Goal: Task Accomplishment & Management: Use online tool/utility

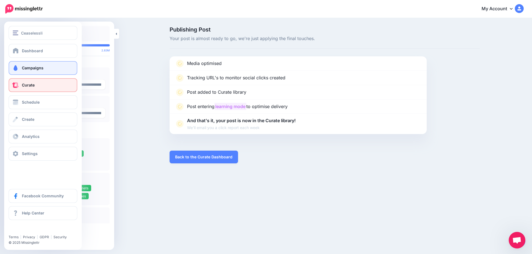
click at [17, 71] on link "Campaigns" at bounding box center [43, 68] width 69 height 14
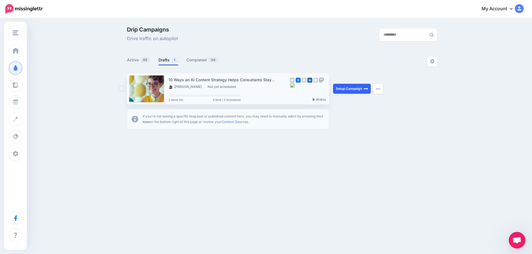
click at [346, 89] on link "Setup Campaign" at bounding box center [352, 89] width 38 height 10
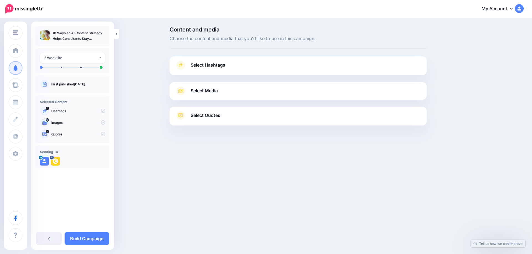
click at [85, 83] on link "Aug. 29, 2025" at bounding box center [79, 84] width 11 height 4
click at [210, 65] on span "Select Hashtags" at bounding box center [208, 64] width 35 height 7
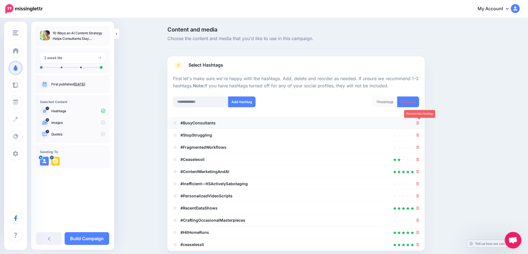
click at [418, 123] on icon at bounding box center [417, 123] width 3 height 3
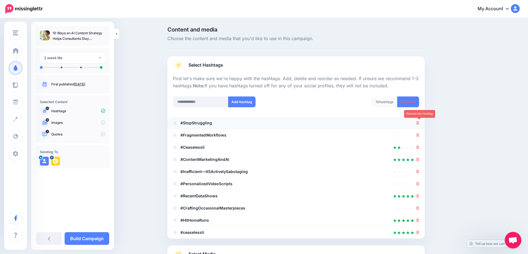
click at [418, 123] on icon at bounding box center [417, 123] width 3 height 3
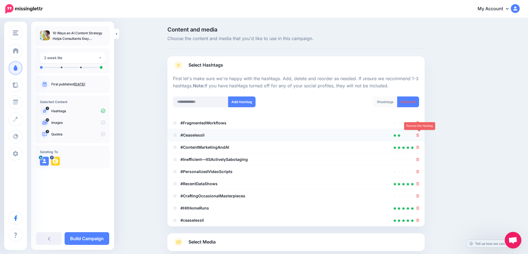
click at [419, 135] on icon at bounding box center [417, 135] width 3 height 3
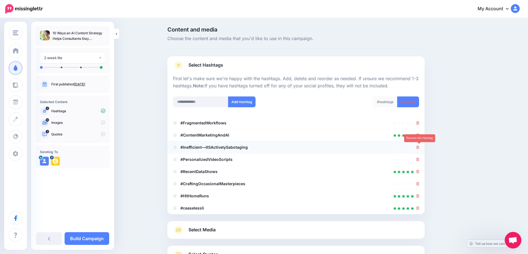
click at [419, 148] on icon at bounding box center [417, 147] width 3 height 3
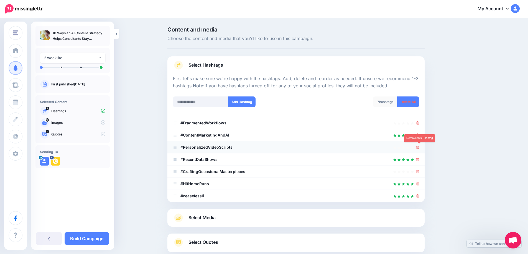
click at [419, 149] on icon at bounding box center [417, 147] width 3 height 3
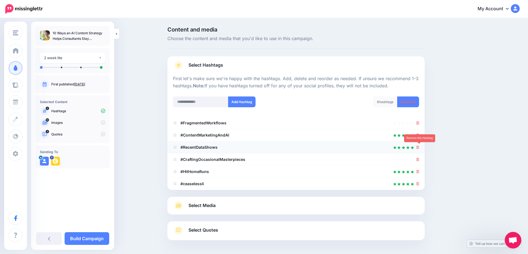
click at [419, 149] on icon at bounding box center [417, 147] width 3 height 3
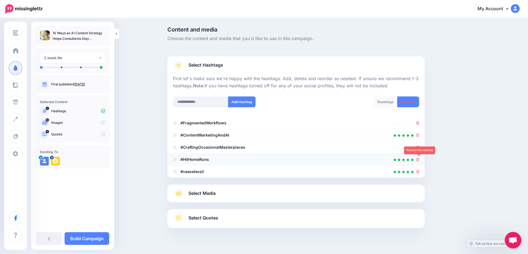
click at [418, 159] on icon at bounding box center [417, 159] width 3 height 3
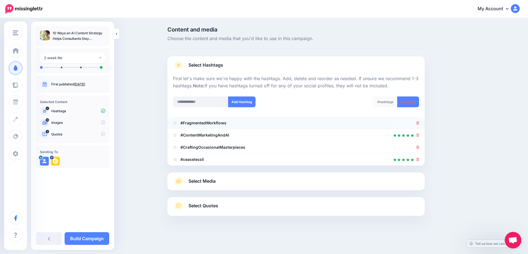
click at [417, 122] on div at bounding box center [296, 123] width 246 height 7
click at [419, 123] on icon at bounding box center [417, 123] width 3 height 3
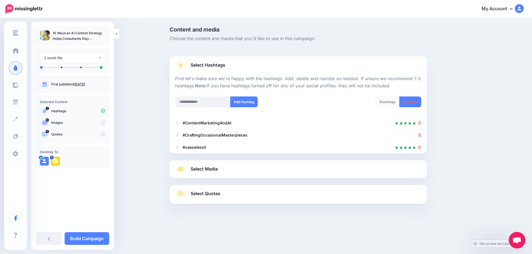
click at [205, 170] on span "Select Media" at bounding box center [204, 169] width 27 height 7
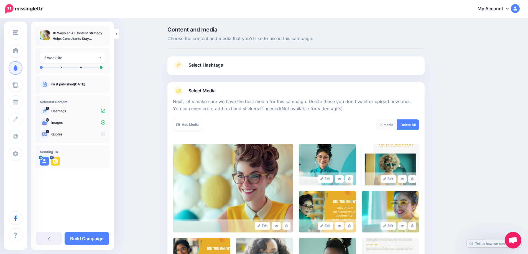
scroll to position [37, 0]
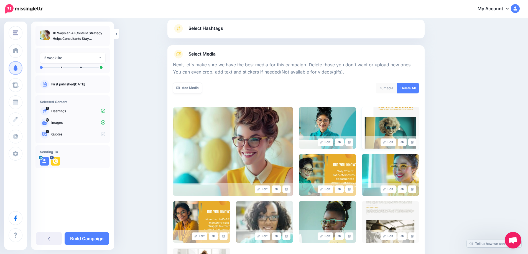
drag, startPoint x: 351, startPoint y: 143, endPoint x: 396, endPoint y: 130, distance: 46.1
click at [350, 142] on icon at bounding box center [349, 142] width 2 height 3
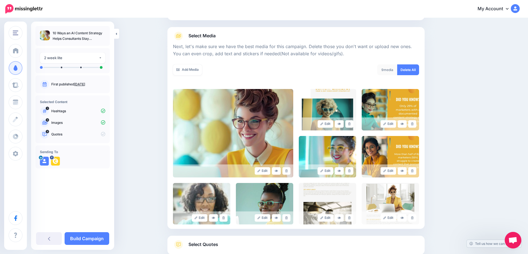
scroll to position [92, 0]
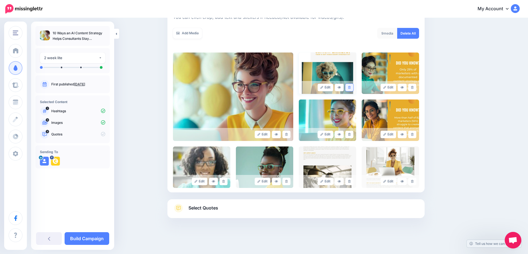
click at [350, 87] on icon at bounding box center [349, 87] width 2 height 3
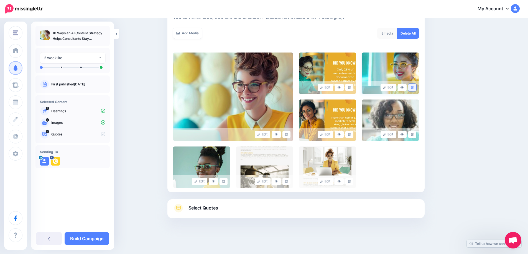
click at [413, 88] on icon at bounding box center [412, 87] width 2 height 3
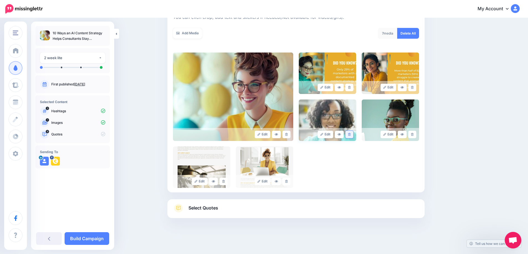
click at [349, 133] on link at bounding box center [349, 134] width 8 height 7
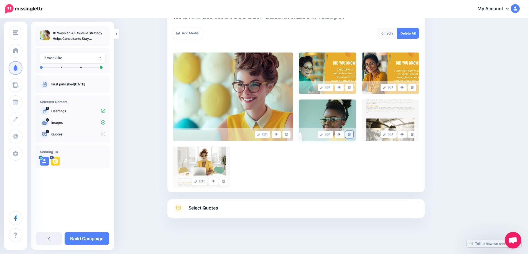
click at [350, 137] on link at bounding box center [349, 134] width 8 height 7
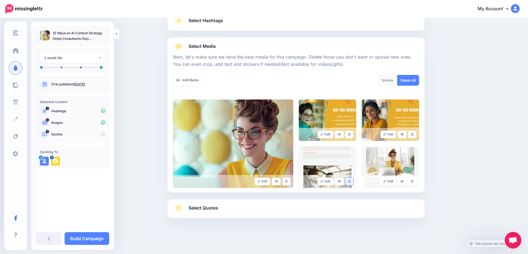
click at [350, 183] on icon at bounding box center [349, 181] width 2 height 3
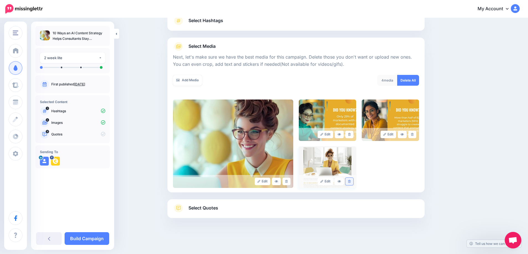
click at [350, 181] on icon at bounding box center [349, 181] width 2 height 3
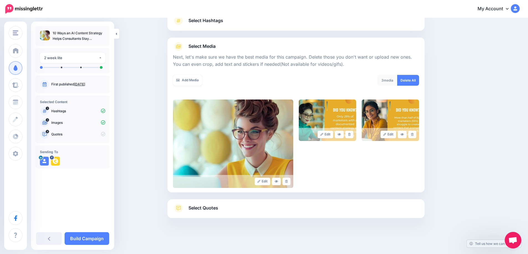
click at [211, 209] on span "Select Quotes" at bounding box center [203, 208] width 30 height 7
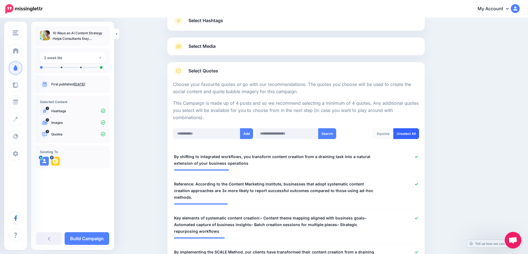
click at [411, 135] on link "Unselect All" at bounding box center [406, 133] width 26 height 11
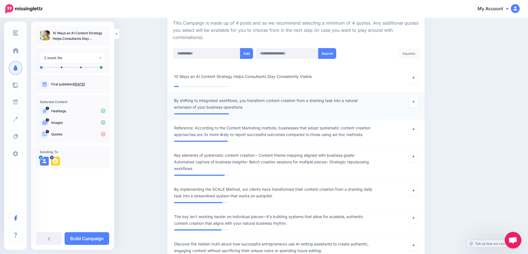
scroll to position [125, 0]
click at [415, 80] on link at bounding box center [413, 78] width 9 height 10
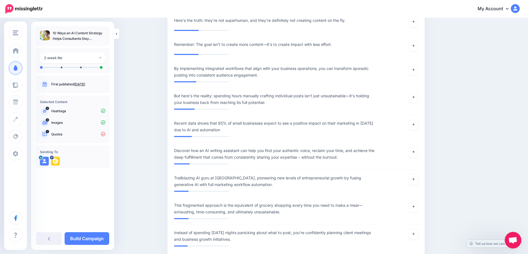
scroll to position [2234, 0]
click at [414, 126] on icon at bounding box center [413, 124] width 2 height 3
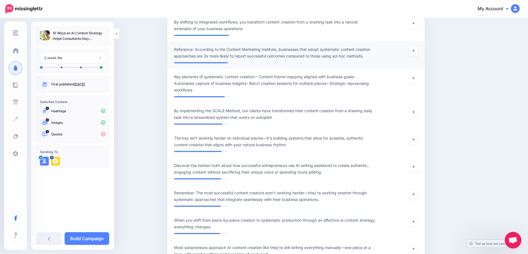
scroll to position [203, 0]
click at [414, 54] on link at bounding box center [413, 52] width 9 height 10
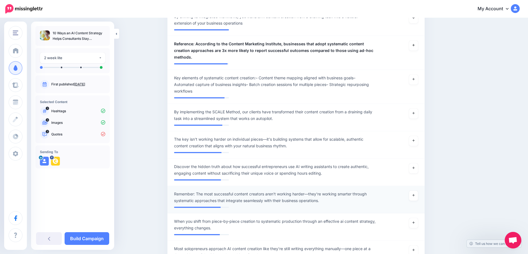
scroll to position [212, 0]
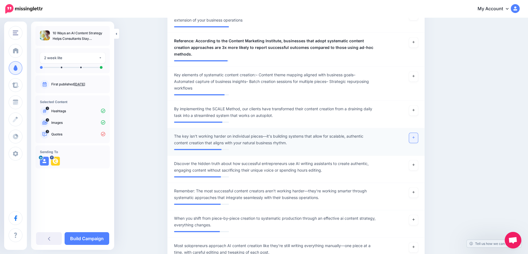
click at [415, 133] on link at bounding box center [413, 138] width 9 height 10
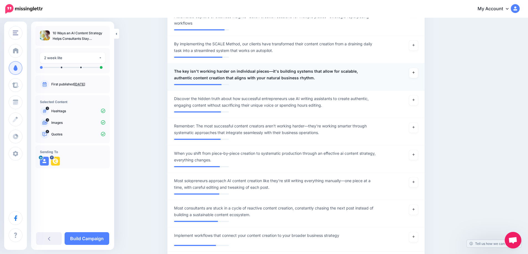
scroll to position [280, 0]
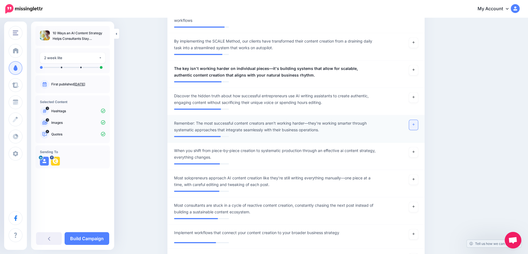
click at [415, 121] on link at bounding box center [413, 125] width 9 height 10
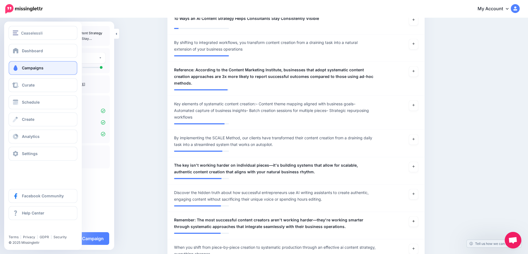
scroll to position [184, 0]
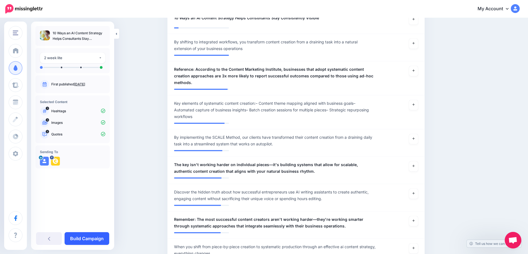
click at [97, 239] on link "Build Campaign" at bounding box center [87, 239] width 45 height 13
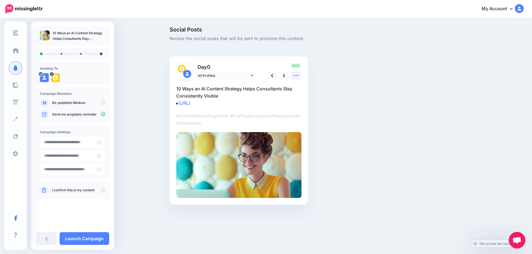
click at [295, 77] on icon at bounding box center [296, 76] width 6 height 6
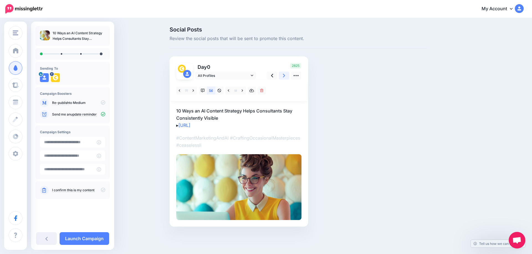
click at [281, 76] on link at bounding box center [284, 76] width 11 height 8
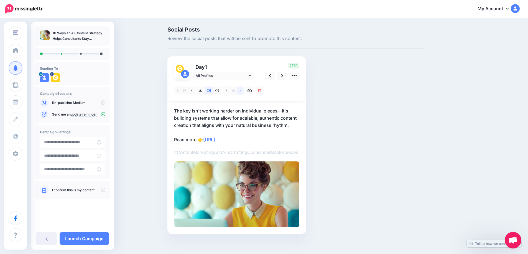
click at [243, 91] on link at bounding box center [240, 91] width 7 height 8
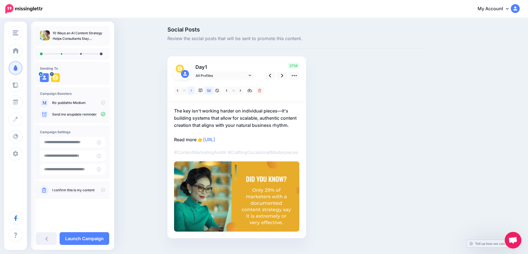
click at [192, 91] on link at bounding box center [191, 91] width 7 height 8
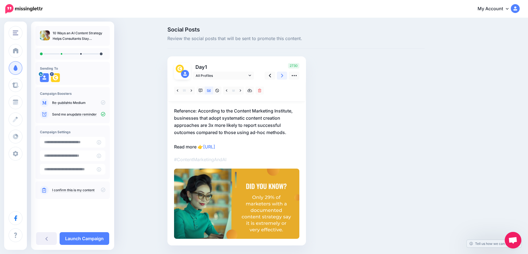
click at [283, 77] on icon at bounding box center [282, 76] width 2 height 4
click at [271, 77] on icon at bounding box center [270, 76] width 2 height 6
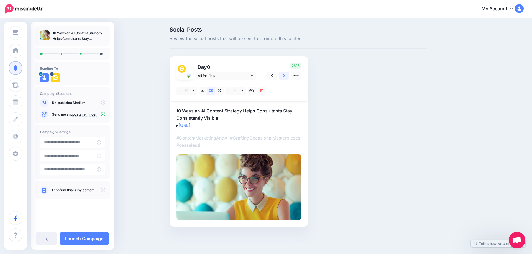
click at [285, 76] on icon at bounding box center [284, 76] width 2 height 6
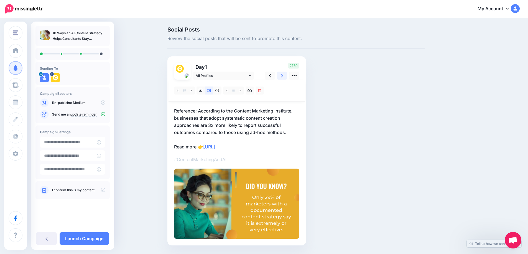
click at [283, 76] on icon at bounding box center [282, 76] width 2 height 6
click at [243, 91] on link at bounding box center [240, 91] width 7 height 8
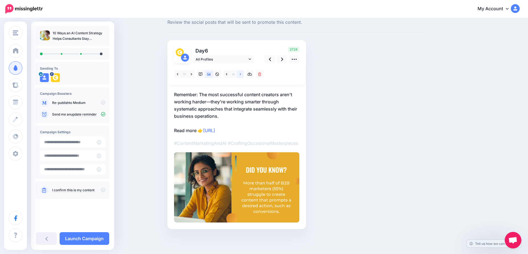
scroll to position [24, 0]
click at [283, 58] on icon at bounding box center [282, 60] width 2 height 4
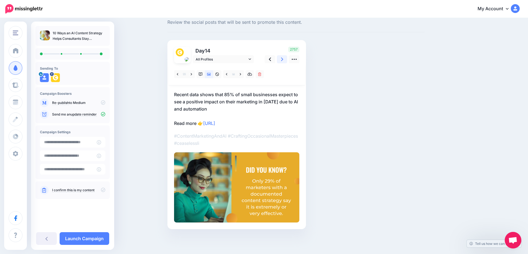
scroll to position [16, 0]
click at [241, 76] on icon at bounding box center [240, 75] width 1 height 4
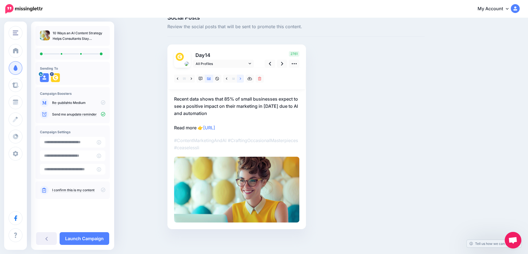
scroll to position [12, 0]
click at [78, 238] on link "Launch Campaign" at bounding box center [85, 239] width 50 height 13
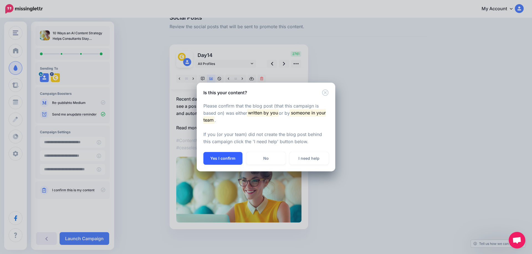
click at [222, 160] on button "Yes I confirm" at bounding box center [222, 158] width 39 height 13
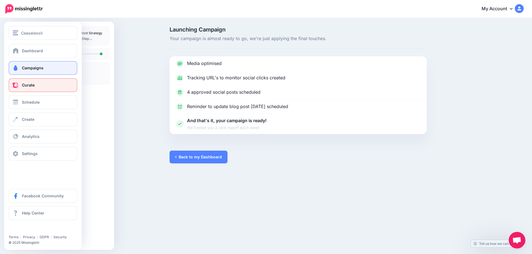
click at [29, 84] on span "Curate" at bounding box center [28, 85] width 13 height 5
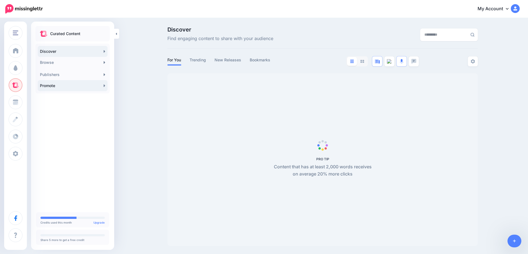
click at [105, 86] on icon at bounding box center [105, 86] width 2 height 4
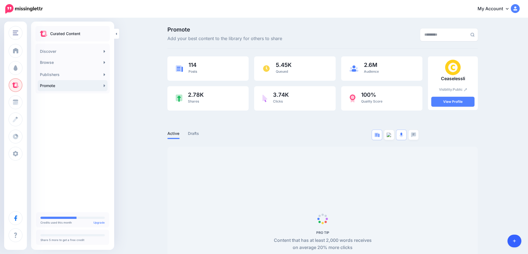
click at [515, 242] on icon at bounding box center [514, 242] width 3 height 4
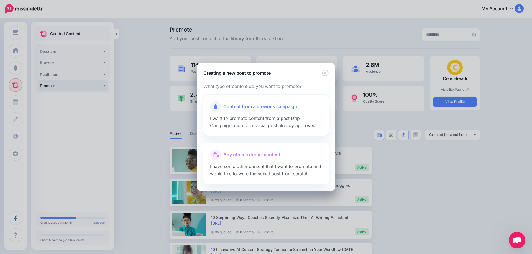
click at [248, 104] on span "Content from a previous campaign" at bounding box center [260, 106] width 74 height 7
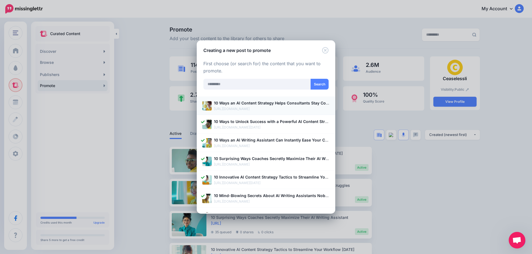
click at [234, 109] on p "[URL][DOMAIN_NAME]" at bounding box center [272, 109] width 116 height 6
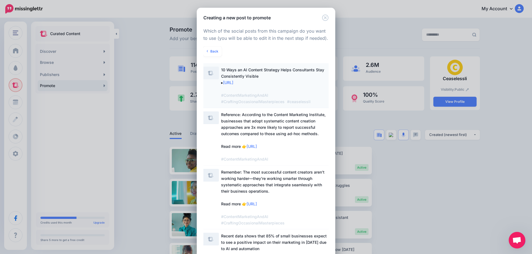
click at [241, 78] on span "10 Ways an AI Content Strategy Helps Consultants Stay Consistently Visible ▸ ht…" at bounding box center [272, 86] width 103 height 37
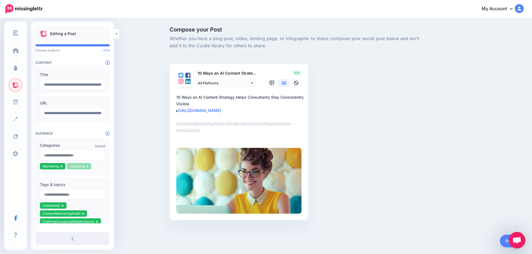
click at [88, 169] on li "Coaching" at bounding box center [79, 166] width 24 height 6
click at [87, 168] on icon at bounding box center [87, 167] width 2 height 2
click at [61, 158] on input "text" at bounding box center [72, 156] width 65 height 10
type input "********"
click at [93, 168] on span "1.57M" at bounding box center [93, 168] width 14 height 5
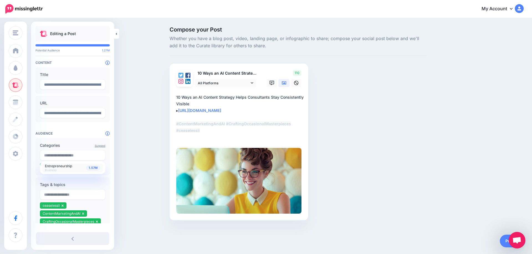
click at [125, 165] on div "Compose your Post Whether you have a blog post, video, landing page, or infogra…" at bounding box center [266, 132] width 532 height 227
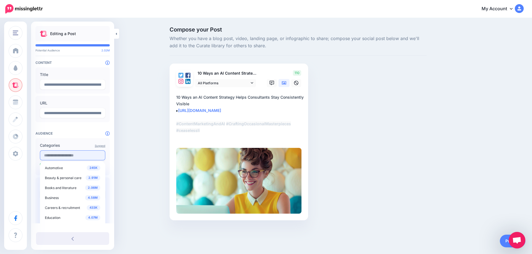
click at [78, 157] on input "text" at bounding box center [72, 156] width 65 height 10
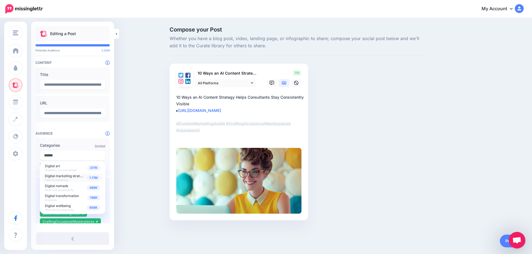
type input "******"
click at [93, 176] on div "1.17M Digital marketing strategy Sales & marketing" at bounding box center [72, 178] width 55 height 8
click at [132, 172] on div "Compose your Post Whether you have a blog post, video, landing page, or infogra…" at bounding box center [266, 132] width 532 height 227
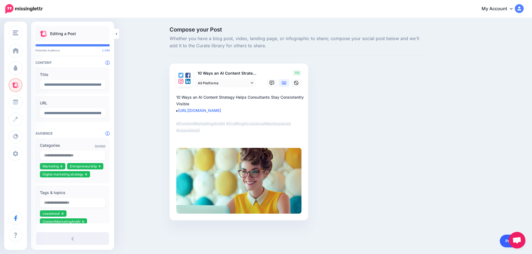
click at [505, 241] on link "Publish" at bounding box center [512, 241] width 25 height 13
